Goal: Find specific page/section: Find specific page/section

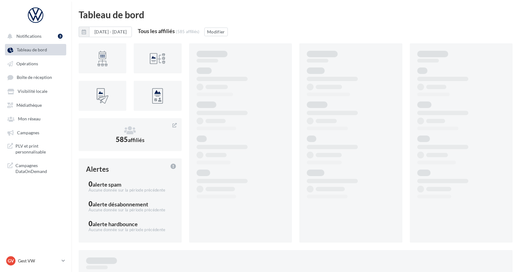
click at [33, 51] on span "Tableau de bord" at bounding box center [32, 49] width 30 height 5
click at [28, 106] on span "Médiathèque" at bounding box center [28, 104] width 25 height 5
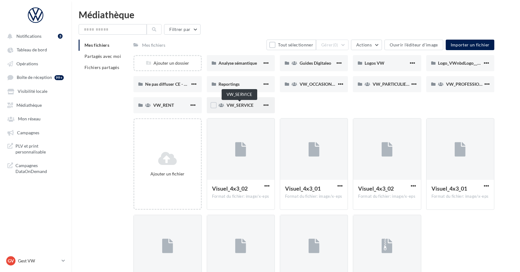
click at [232, 106] on span "VW_SERVICE" at bounding box center [240, 104] width 27 height 5
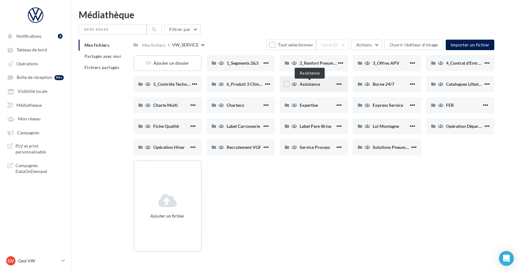
click at [314, 85] on span "Assistance" at bounding box center [310, 83] width 20 height 5
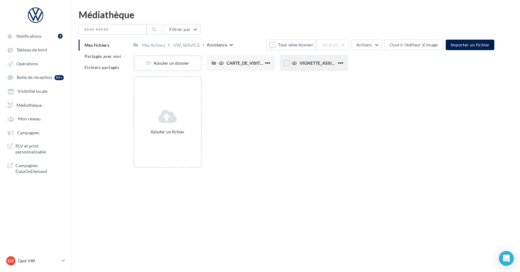
click at [309, 67] on div "VIGNETTE_ASSISTANCE" at bounding box center [314, 63] width 68 height 16
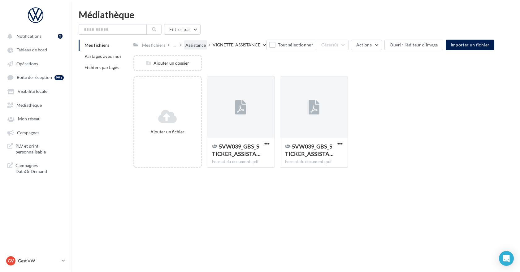
click at [200, 47] on div "Assistance" at bounding box center [195, 45] width 20 height 6
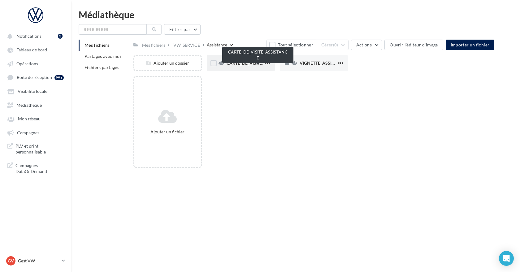
click at [244, 65] on span "CARTE_DE_VISITE_ASSISTANCE" at bounding box center [258, 62] width 63 height 5
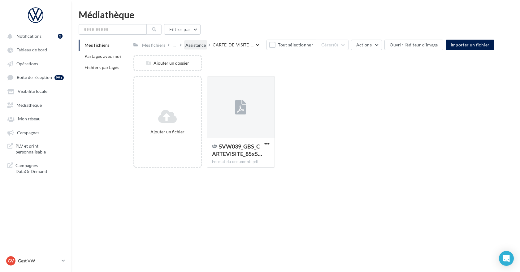
click at [193, 43] on div "Assistance" at bounding box center [195, 45] width 20 height 6
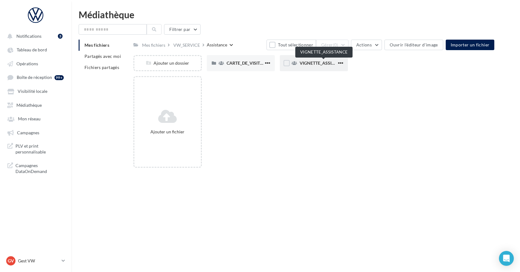
click at [304, 60] on span "VIGNETTE_ASSISTANCE" at bounding box center [324, 62] width 48 height 5
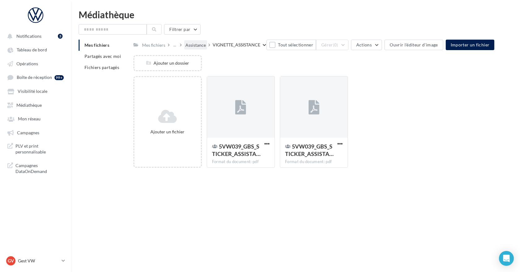
click at [197, 45] on div "Assistance" at bounding box center [195, 45] width 20 height 6
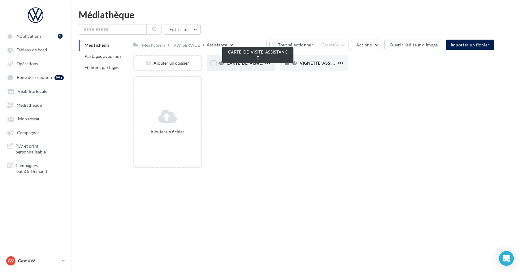
click at [240, 65] on span "CARTE_DE_VISITE_ASSISTANCE" at bounding box center [258, 62] width 63 height 5
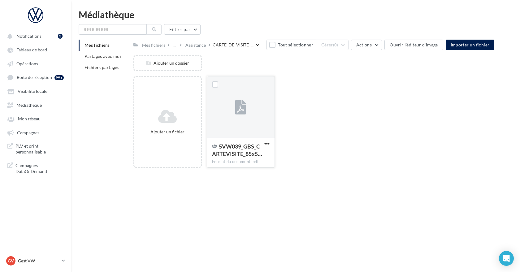
click at [247, 109] on div at bounding box center [240, 107] width 67 height 62
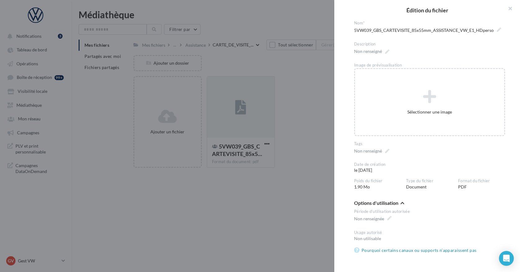
click at [290, 122] on div at bounding box center [260, 136] width 520 height 272
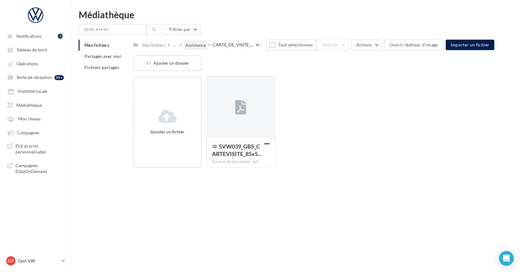
click at [192, 44] on div "Assistance" at bounding box center [195, 45] width 20 height 6
